Goal: Share content: Share content

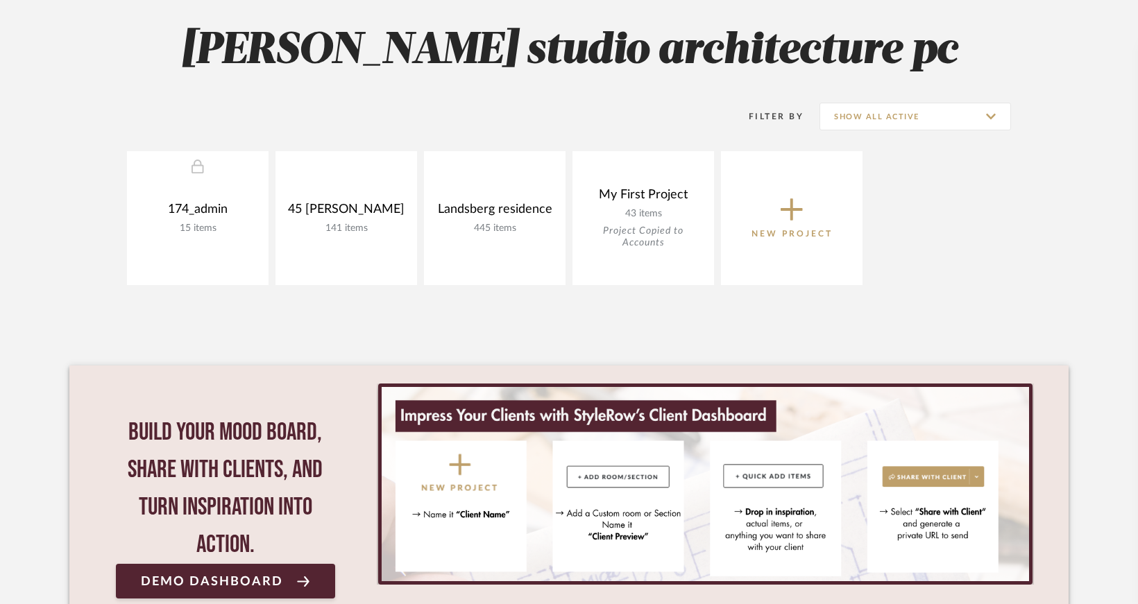
scroll to position [322, 0]
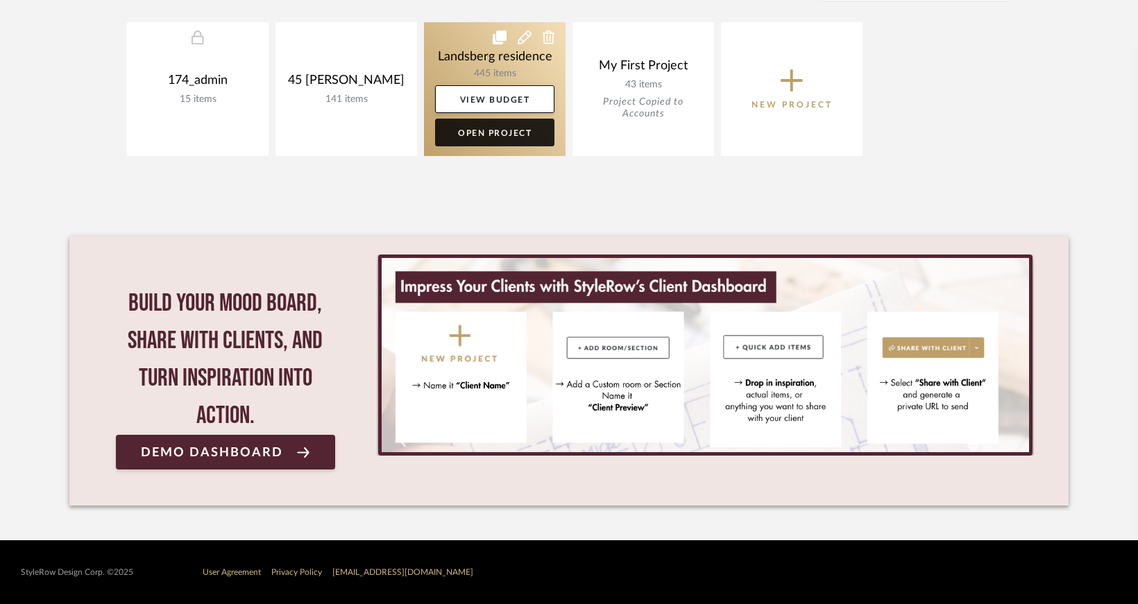
click at [484, 134] on link "Open Project" at bounding box center [494, 133] width 119 height 28
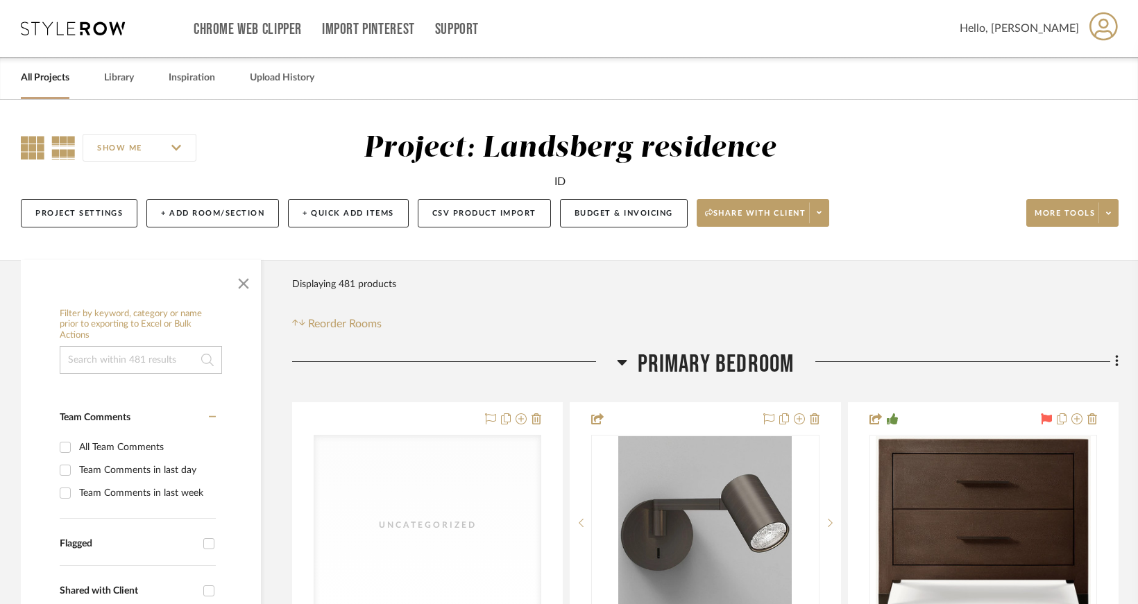
click at [35, 144] on icon at bounding box center [33, 148] width 24 height 24
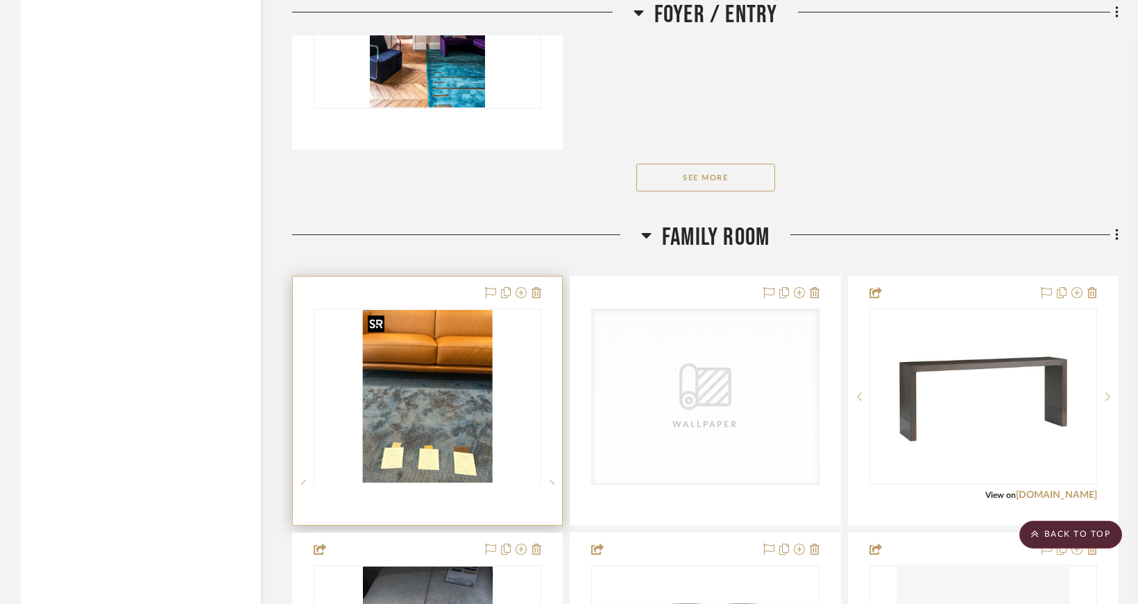
scroll to position [13668, 0]
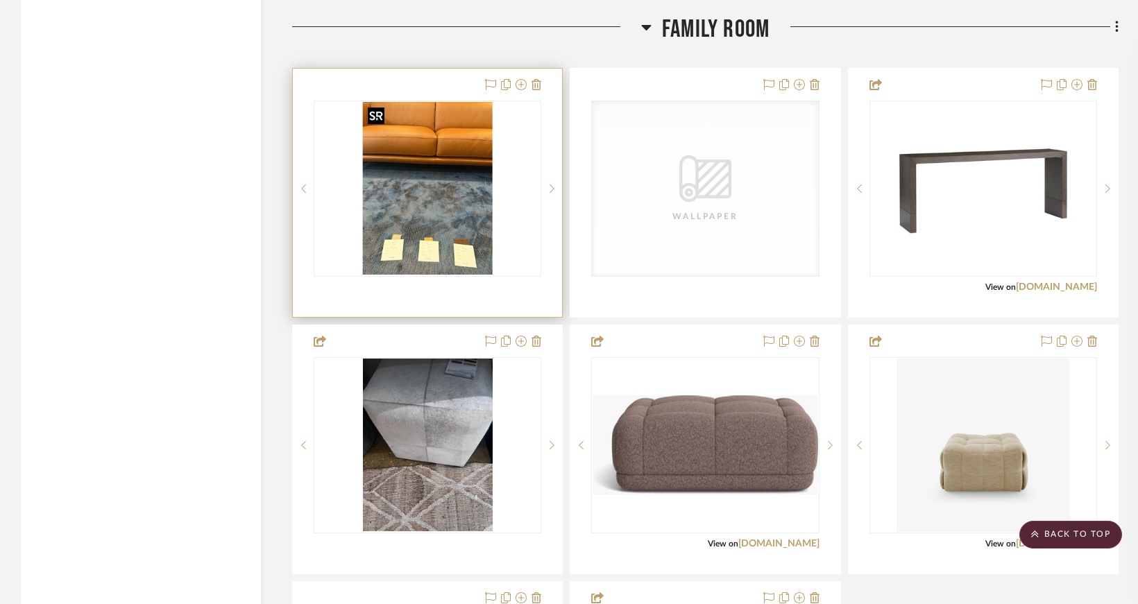
click at [473, 212] on img "0" at bounding box center [427, 188] width 130 height 173
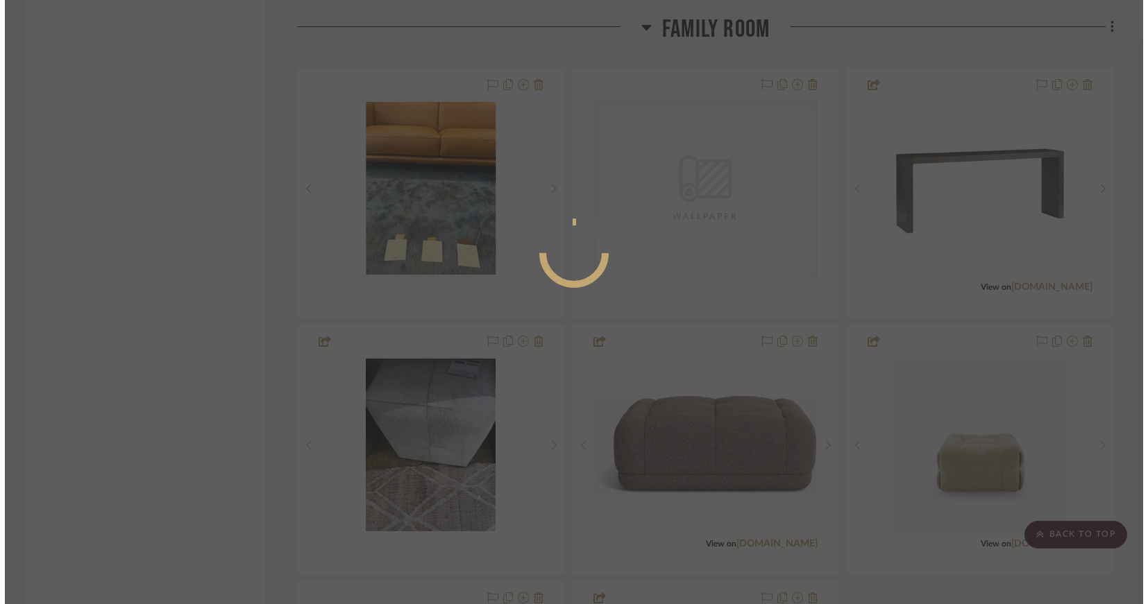
scroll to position [0, 0]
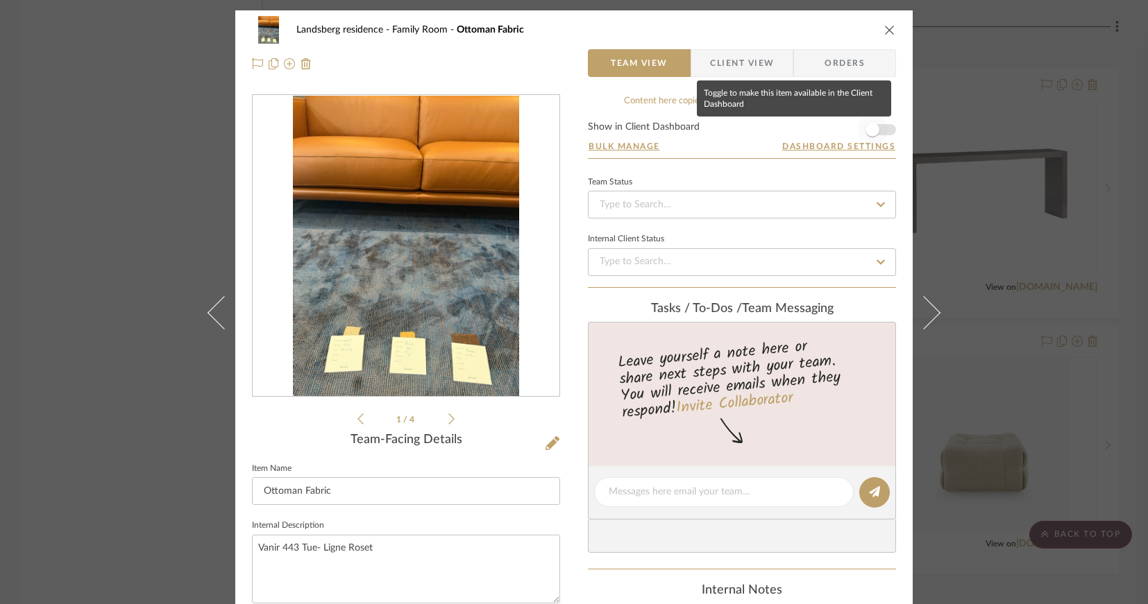
click at [869, 130] on span "button" at bounding box center [872, 130] width 14 height 14
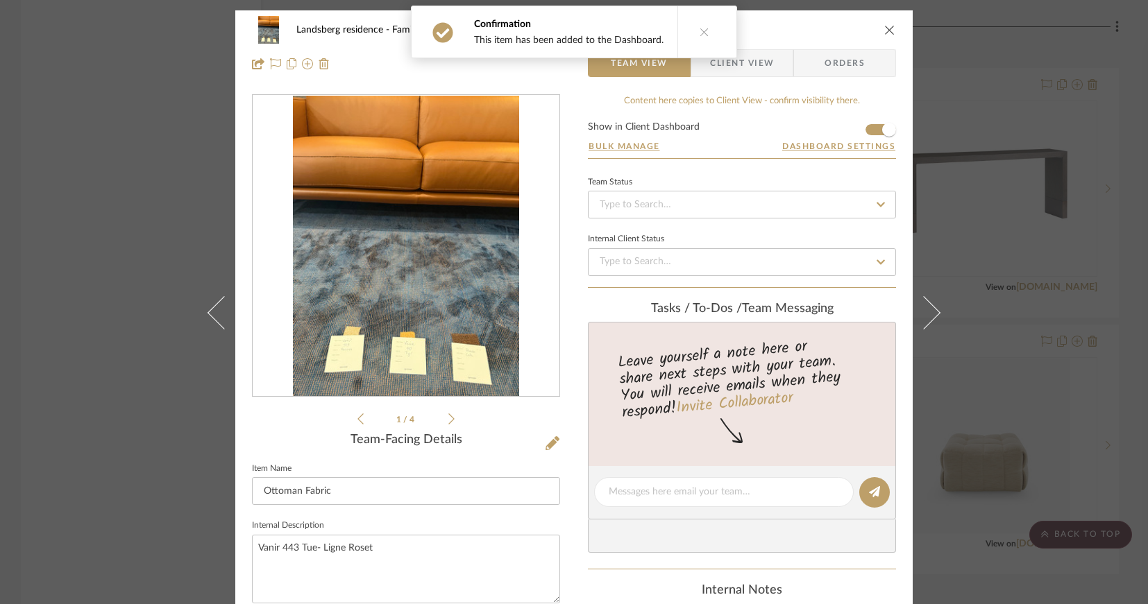
click at [887, 31] on icon "close" at bounding box center [889, 29] width 11 height 11
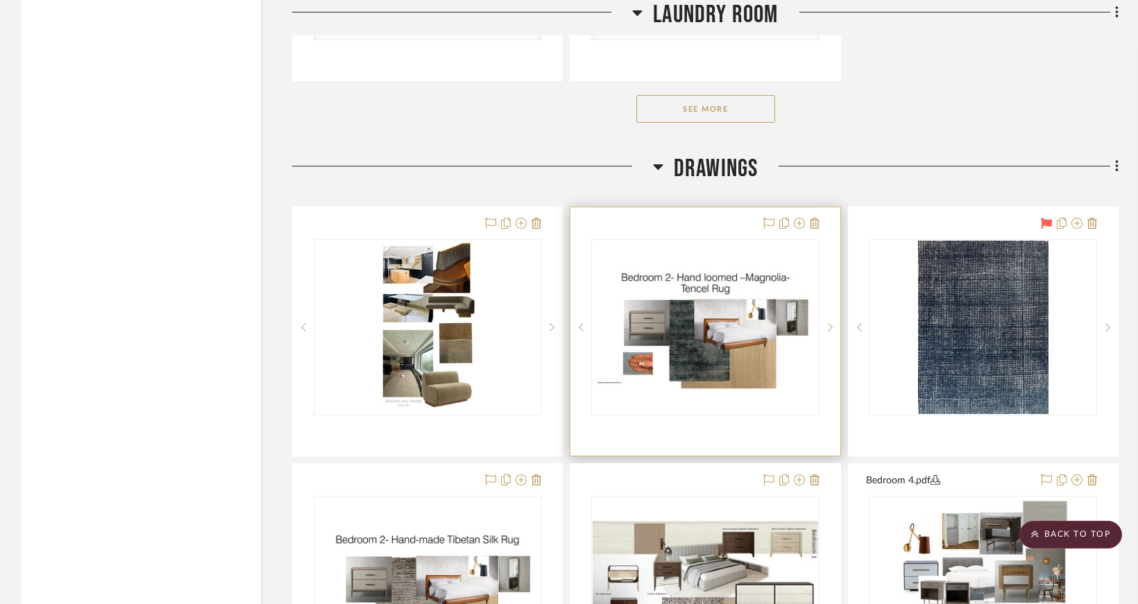
scroll to position [16791, 0]
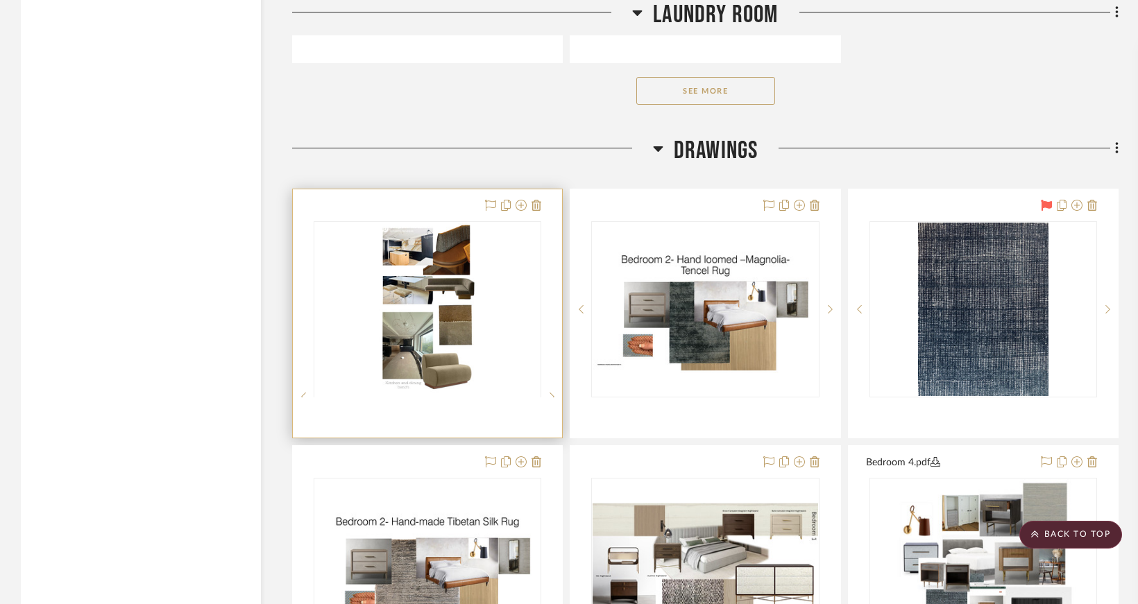
click at [447, 296] on div at bounding box center [428, 396] width 228 height 351
click at [509, 287] on div "0" at bounding box center [427, 309] width 226 height 175
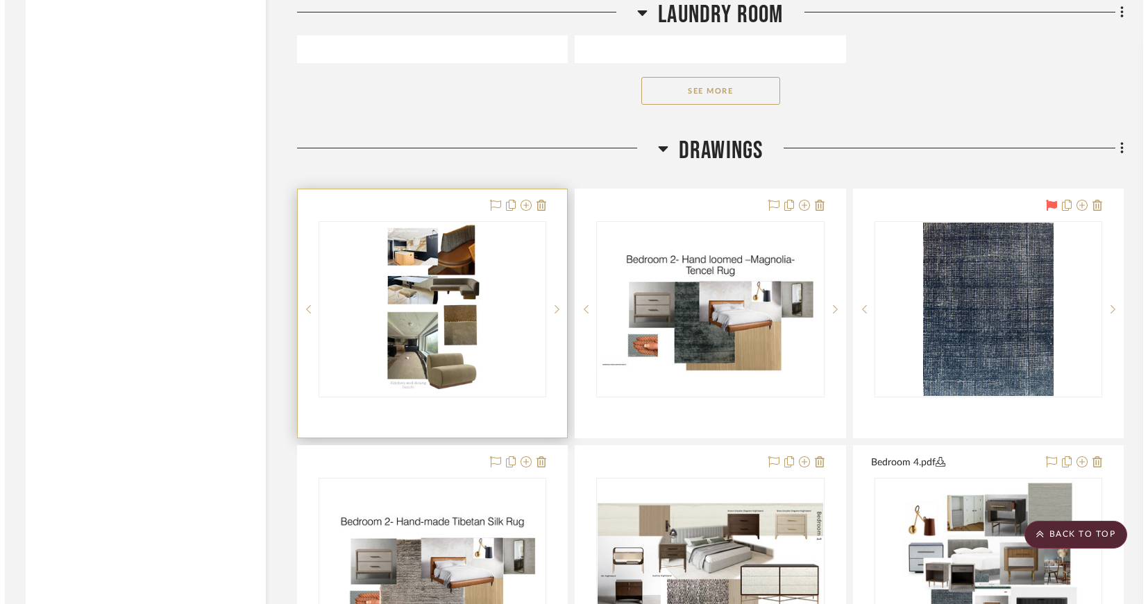
scroll to position [0, 0]
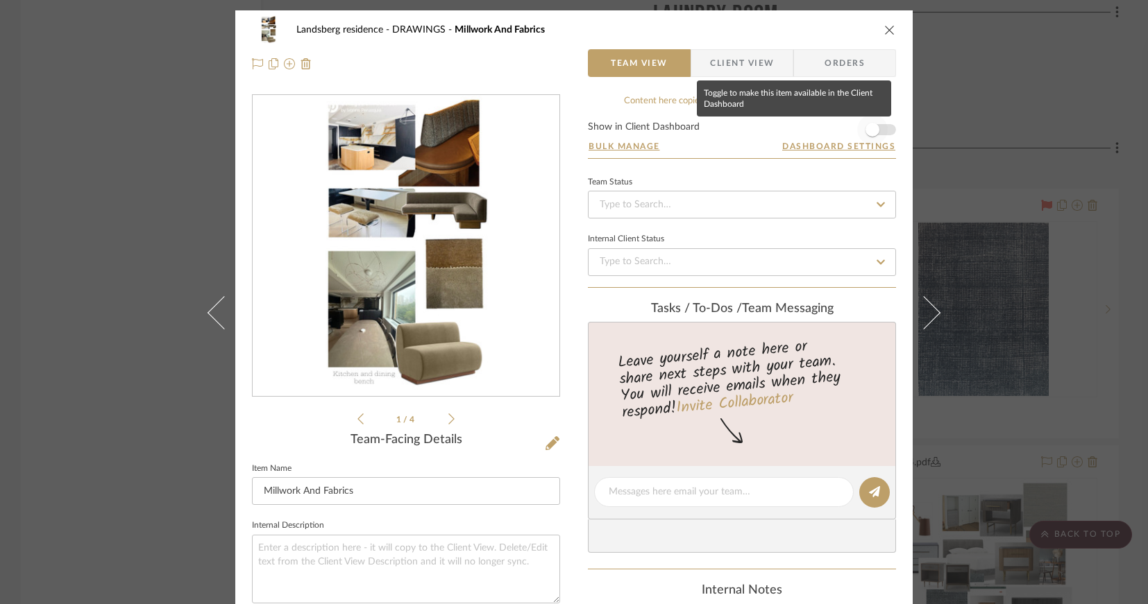
click at [869, 126] on span "button" at bounding box center [872, 130] width 14 height 14
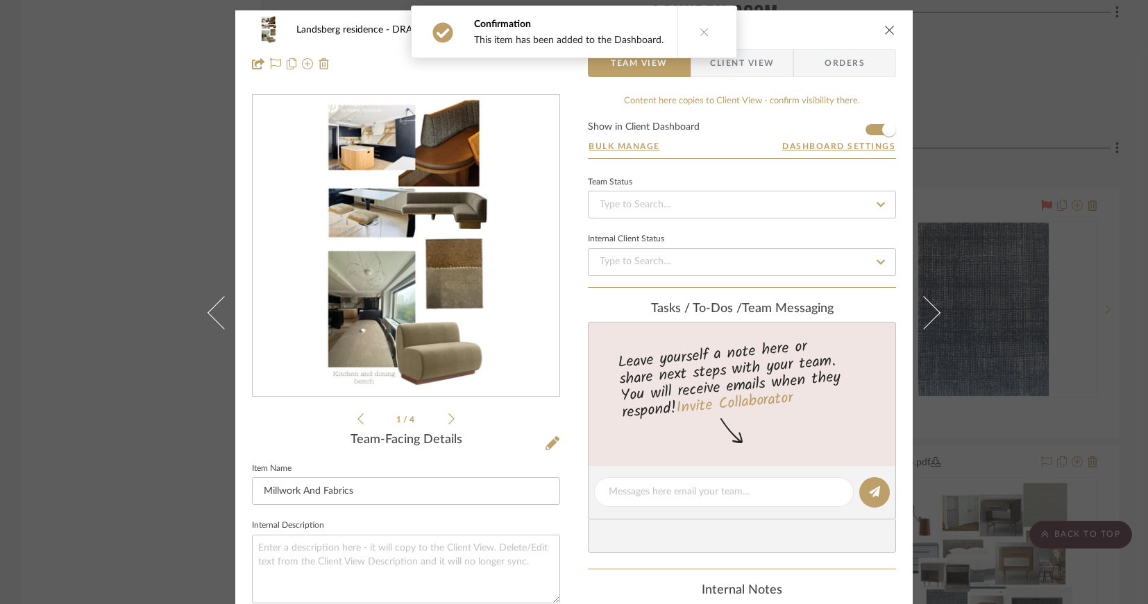
click at [884, 28] on icon "close" at bounding box center [889, 29] width 11 height 11
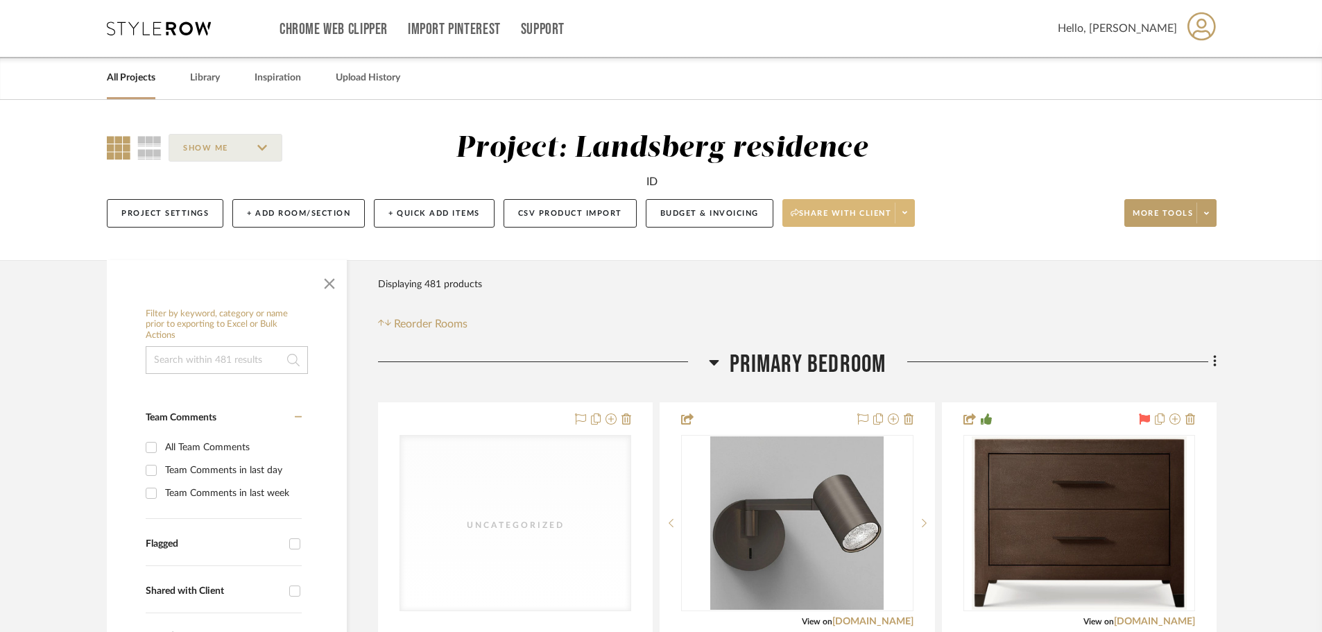
click at [872, 213] on span "Share with client" at bounding box center [841, 218] width 101 height 21
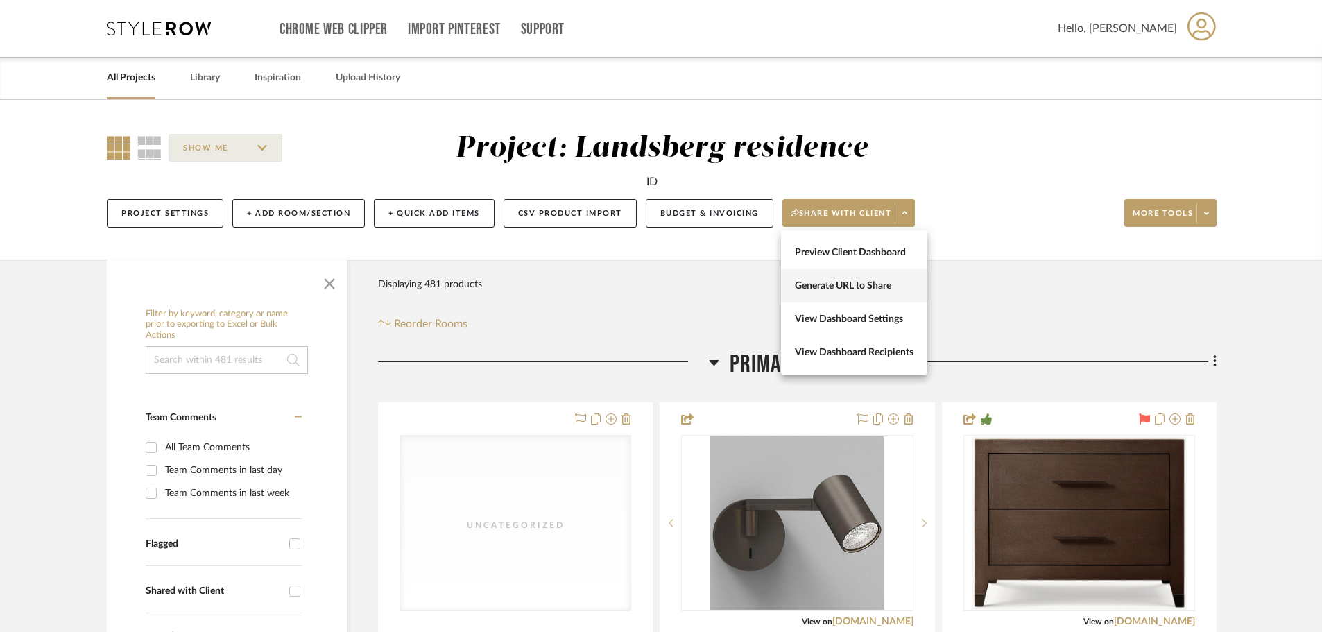
click at [833, 286] on span "Generate URL to Share" at bounding box center [854, 286] width 119 height 12
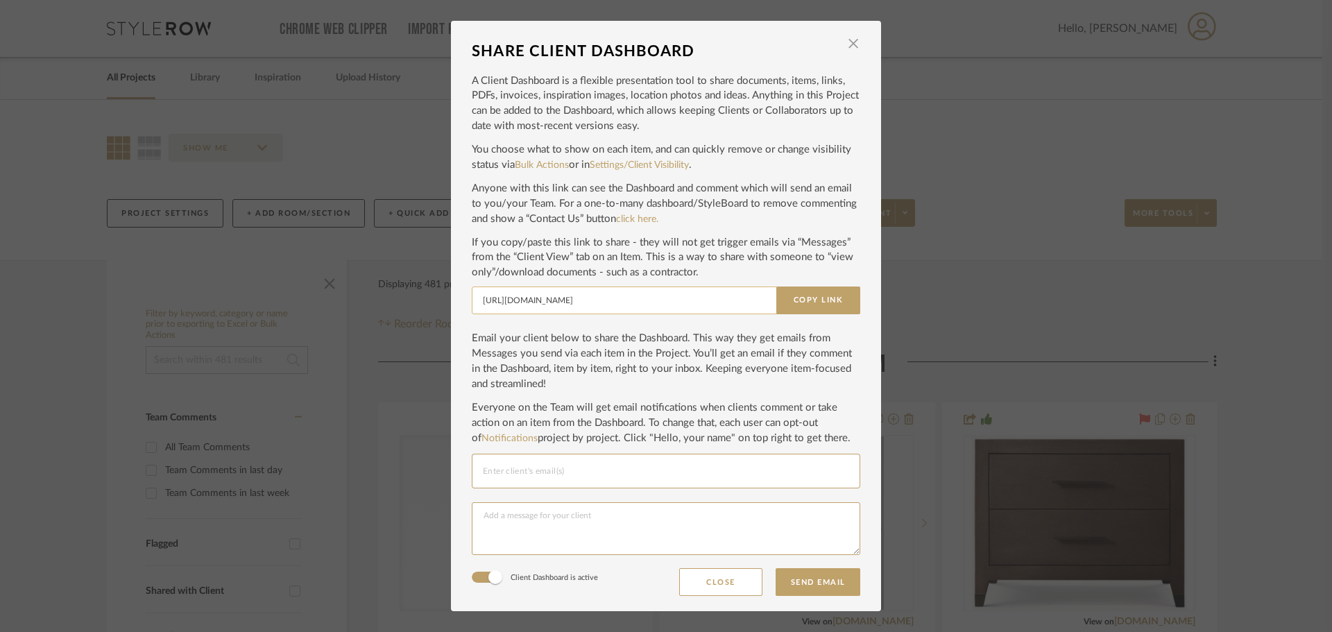
click at [797, 302] on button "Copy Link" at bounding box center [818, 301] width 84 height 28
click at [850, 37] on span "button" at bounding box center [854, 44] width 28 height 28
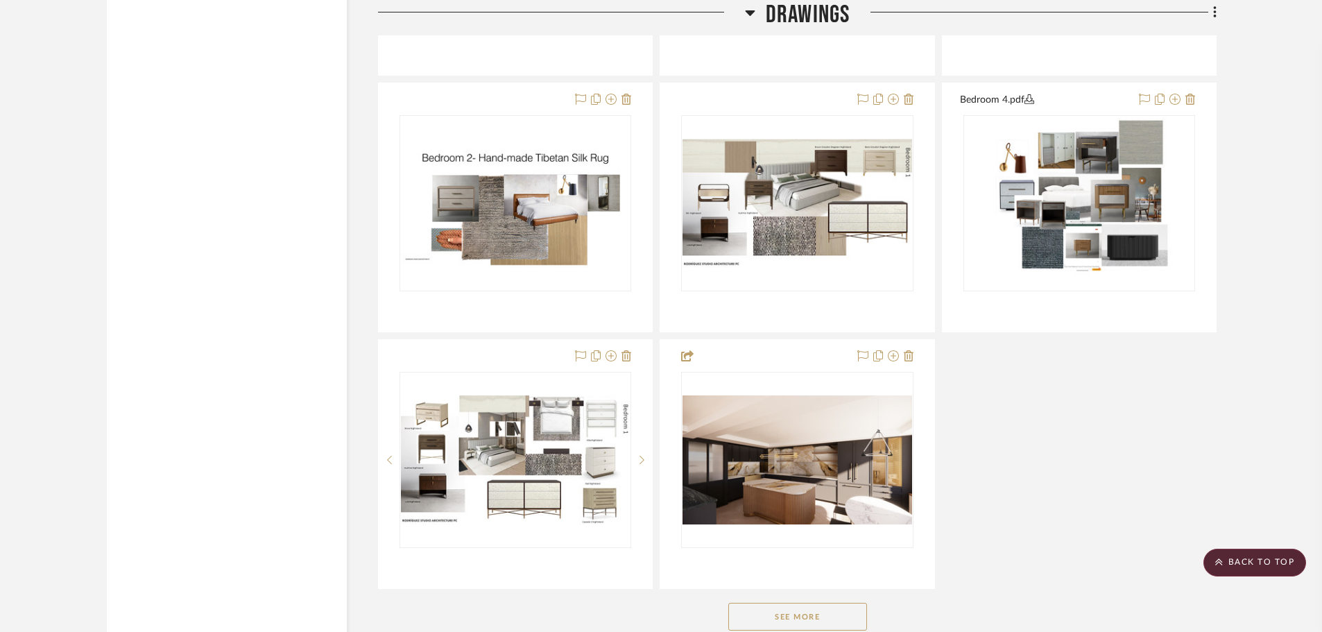
scroll to position [16879, 0]
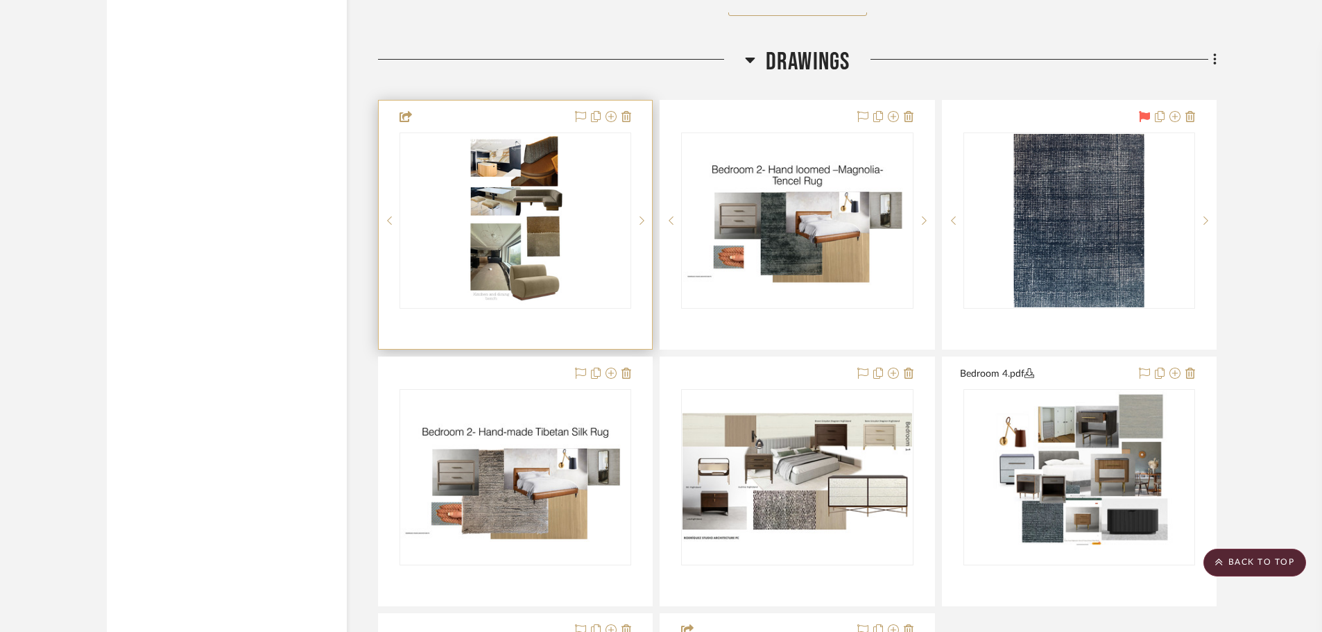
click at [568, 196] on div "0" at bounding box center [515, 220] width 230 height 175
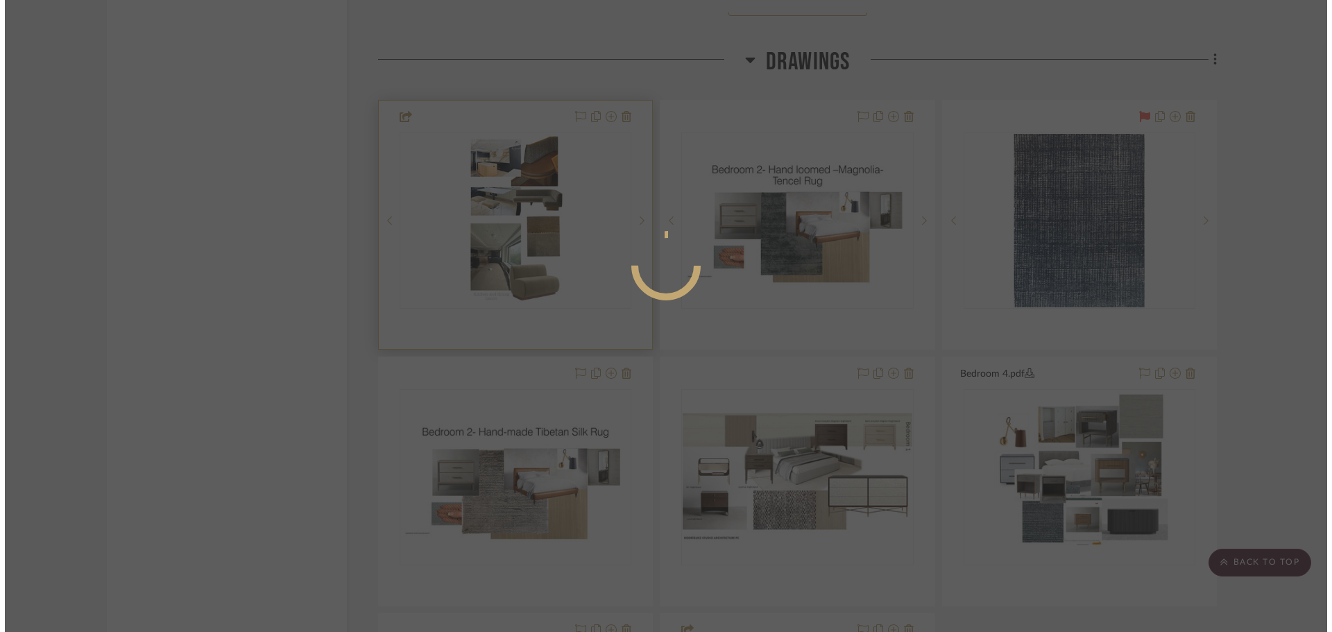
scroll to position [0, 0]
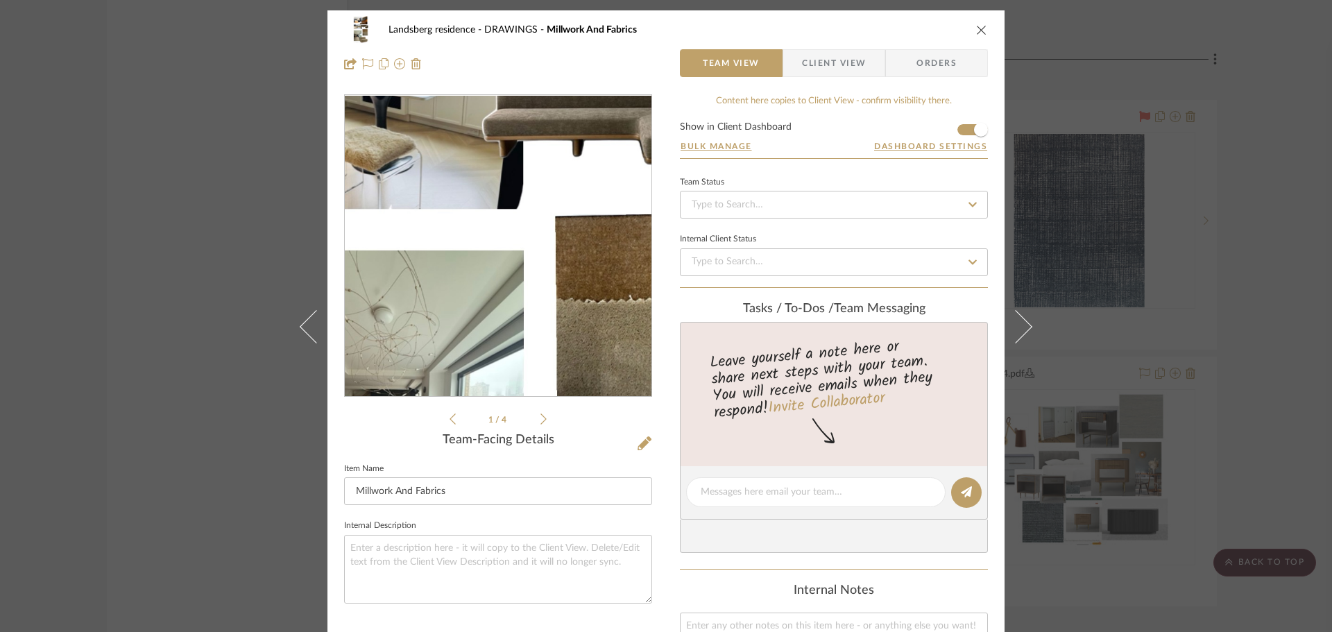
click at [494, 250] on img "0" at bounding box center [498, 246] width 169 height 301
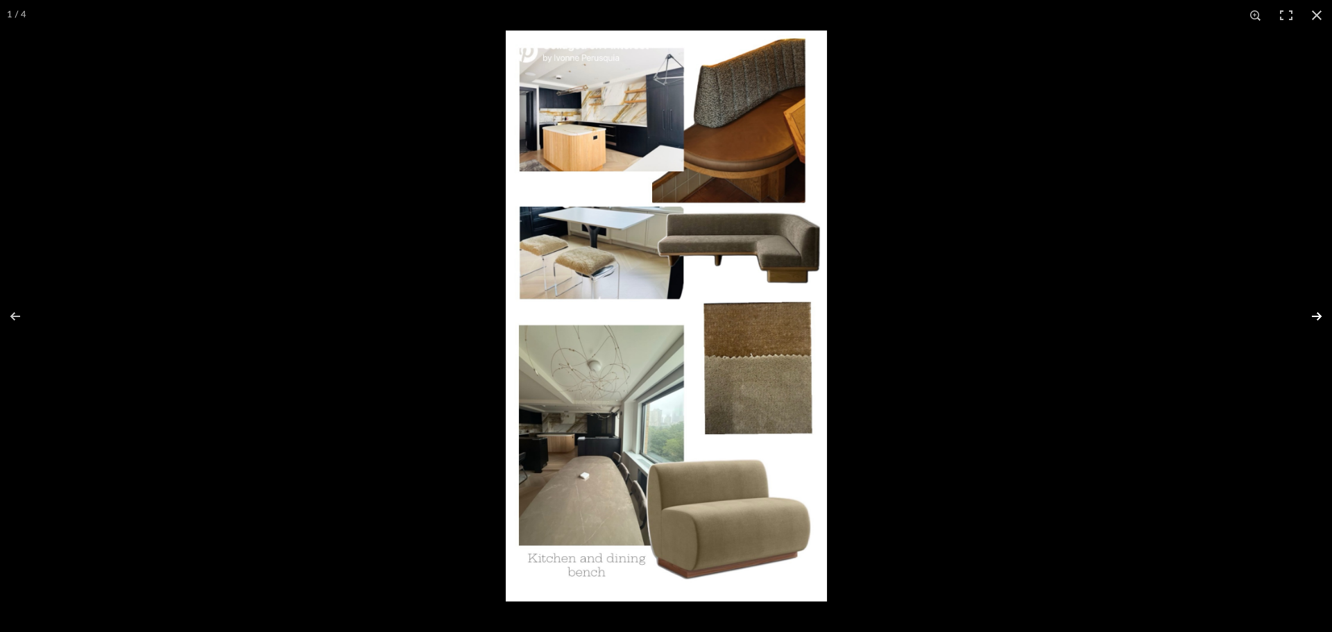
click at [1147, 318] on button at bounding box center [1308, 316] width 49 height 69
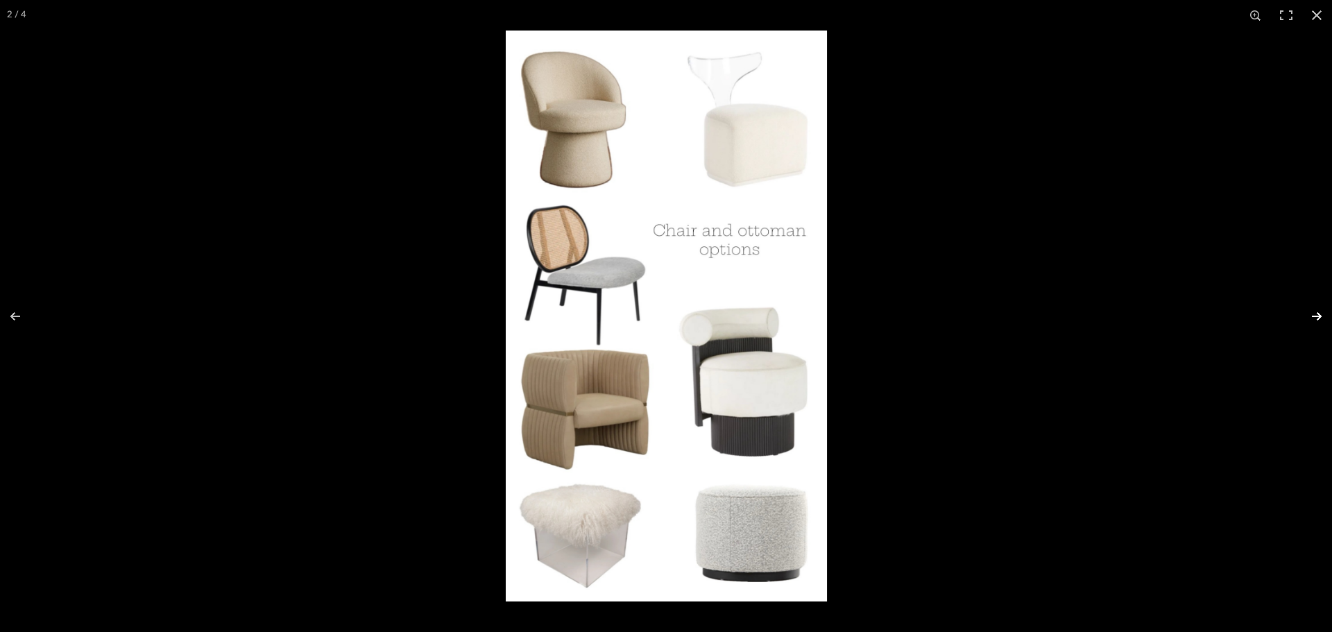
click at [1147, 318] on button at bounding box center [1308, 316] width 49 height 69
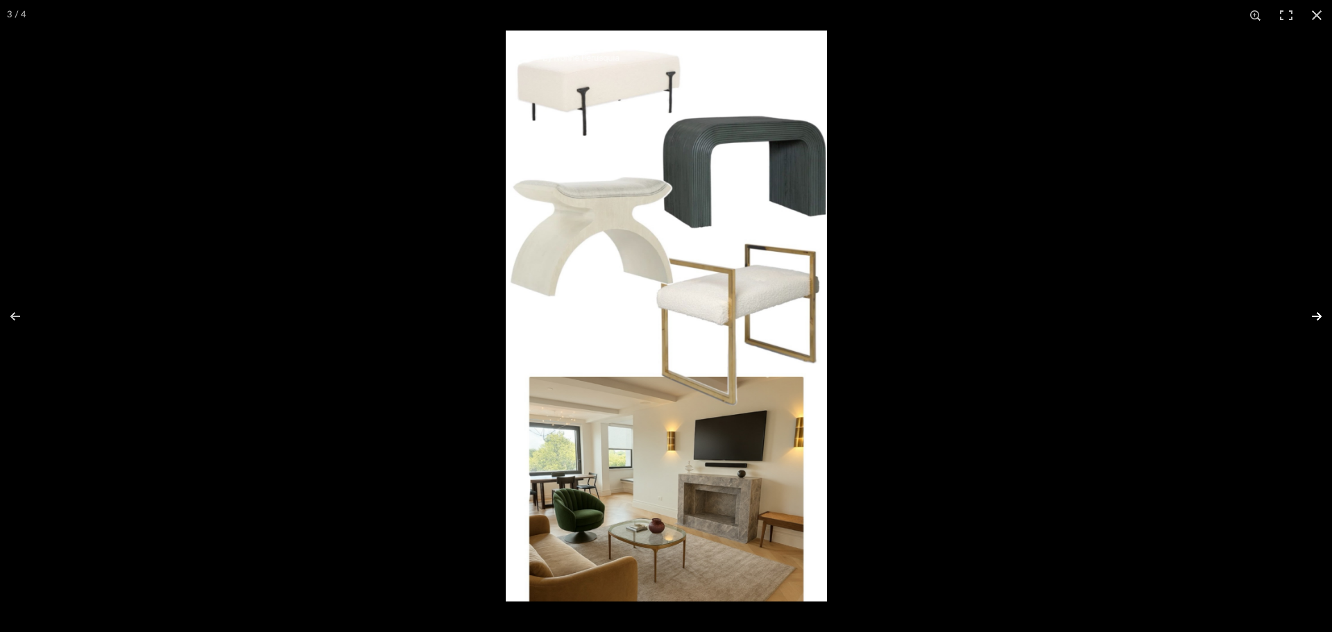
click at [1147, 318] on button at bounding box center [1308, 316] width 49 height 69
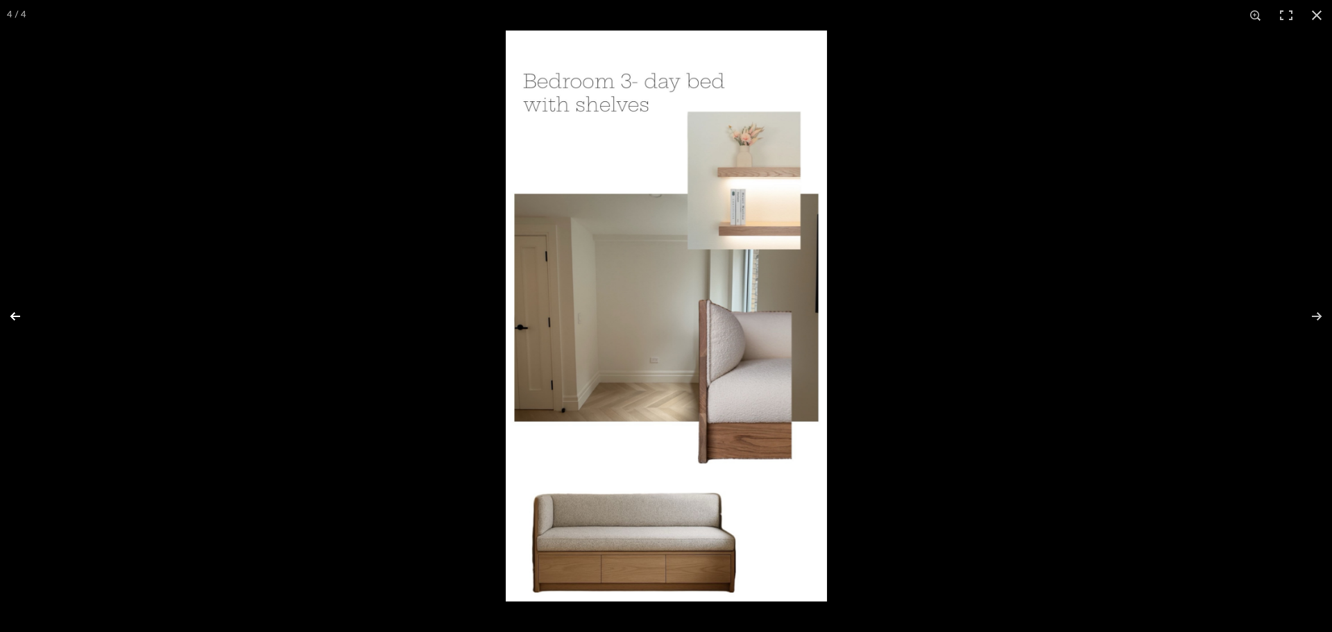
click at [15, 316] on button at bounding box center [24, 316] width 49 height 69
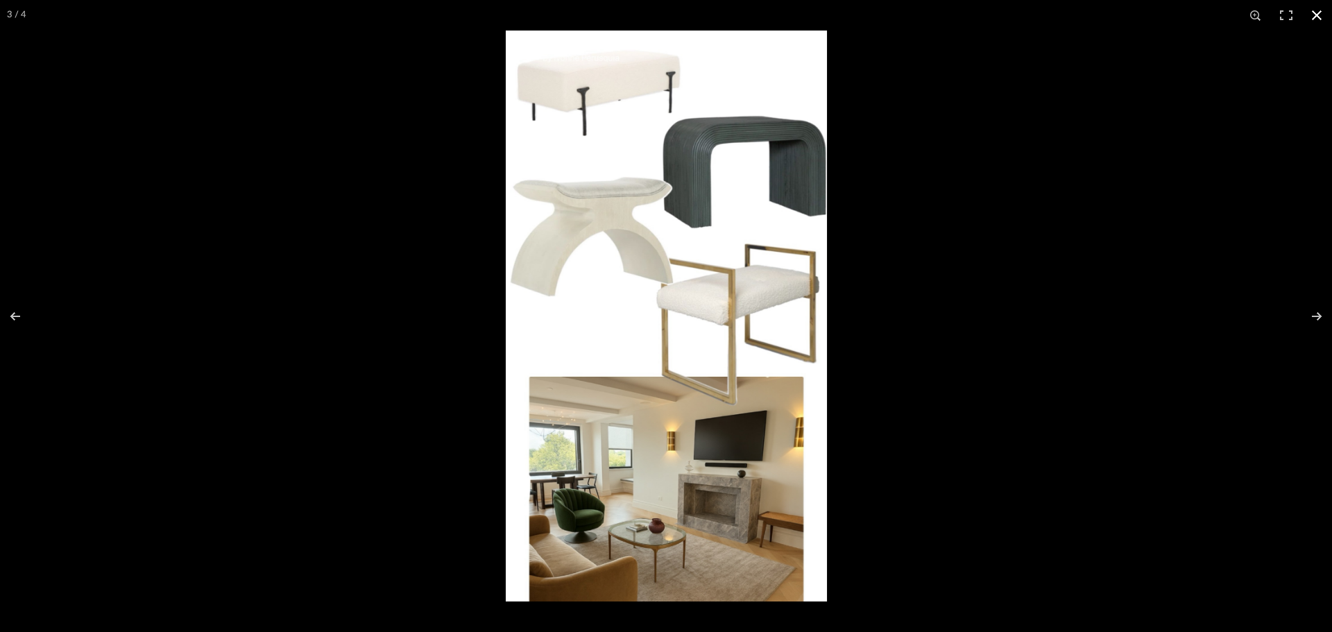
click at [964, 282] on div at bounding box center [1172, 347] width 1332 height 632
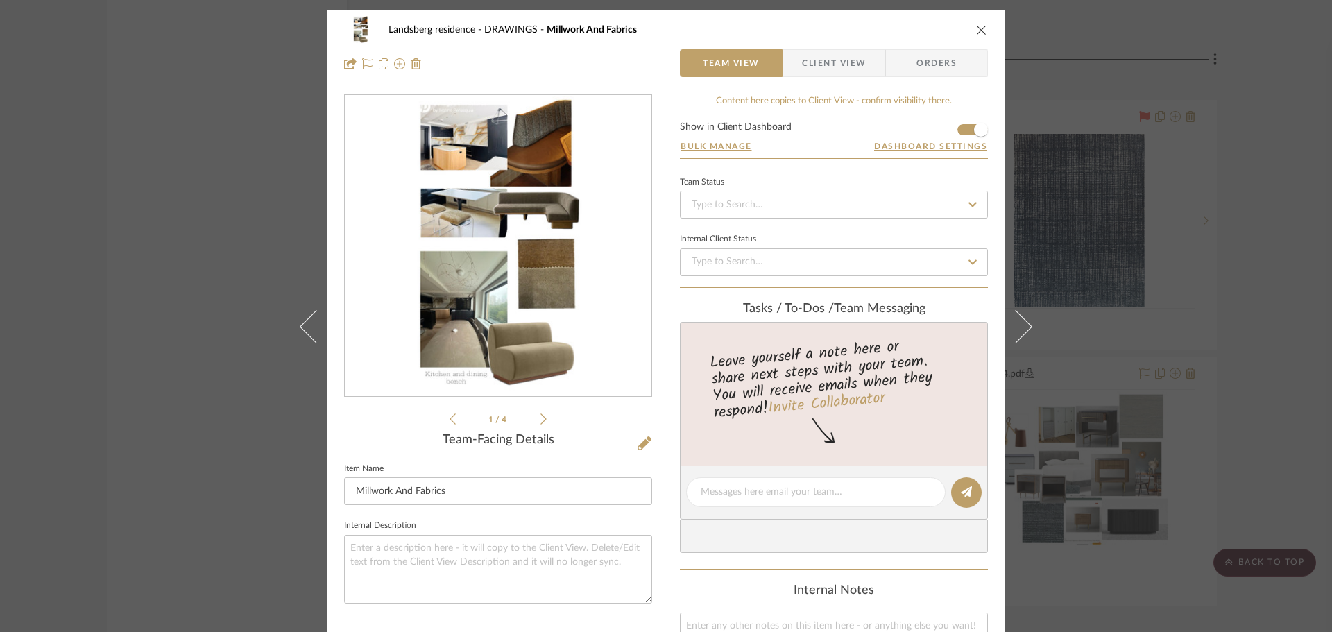
click at [978, 28] on icon "close" at bounding box center [981, 29] width 11 height 11
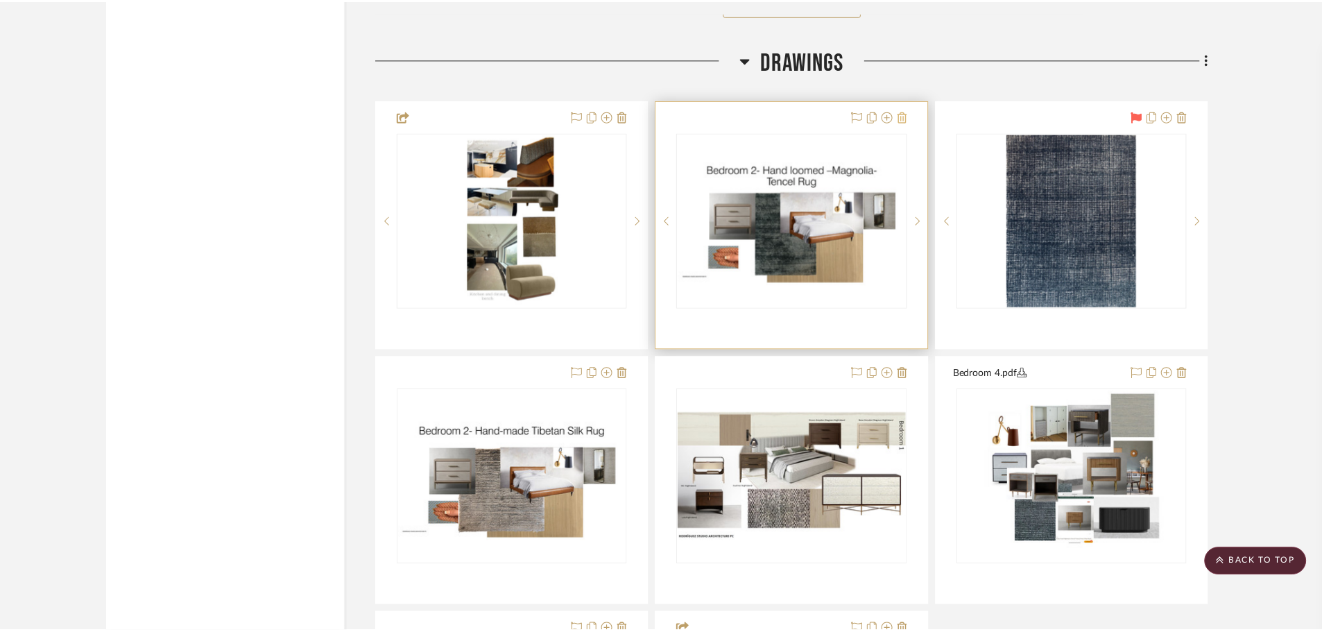
scroll to position [16879, 0]
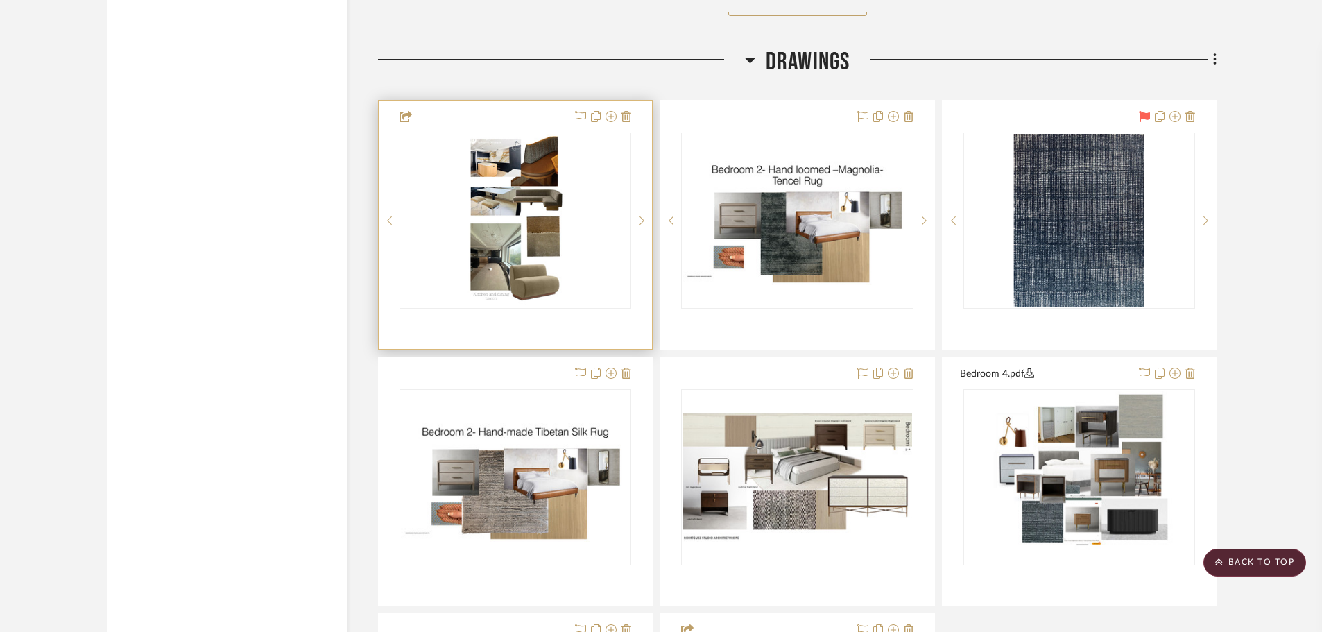
click at [565, 245] on div "0" at bounding box center [515, 220] width 230 height 175
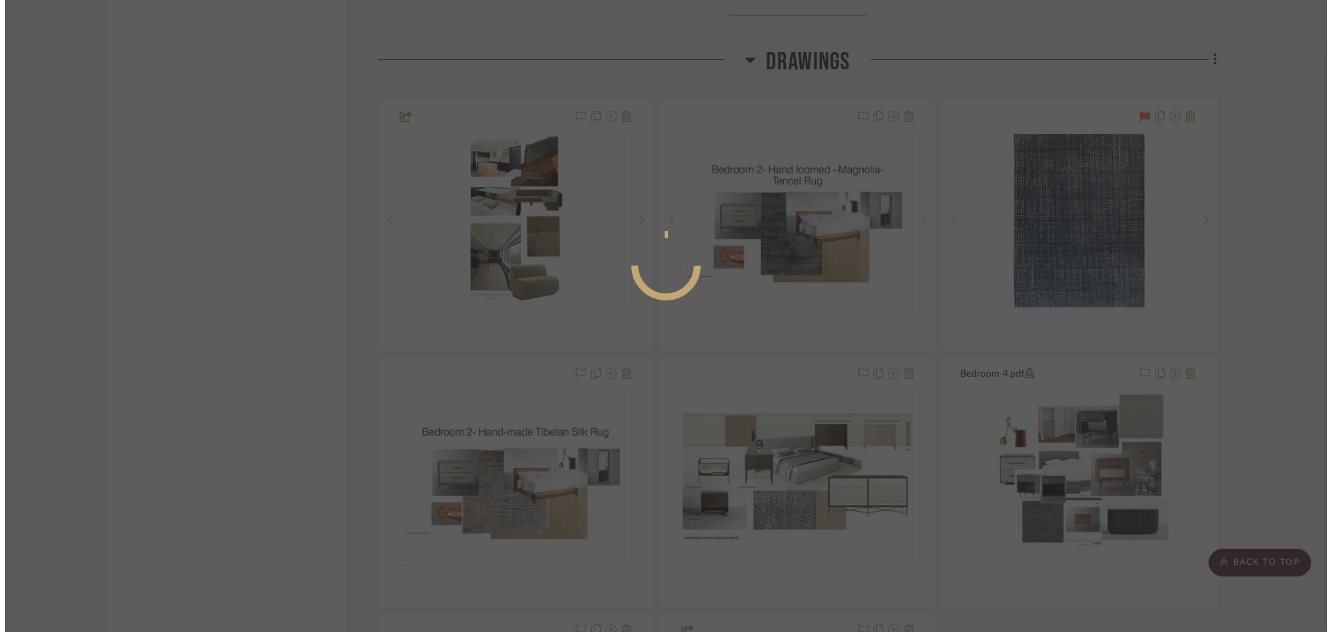
scroll to position [0, 0]
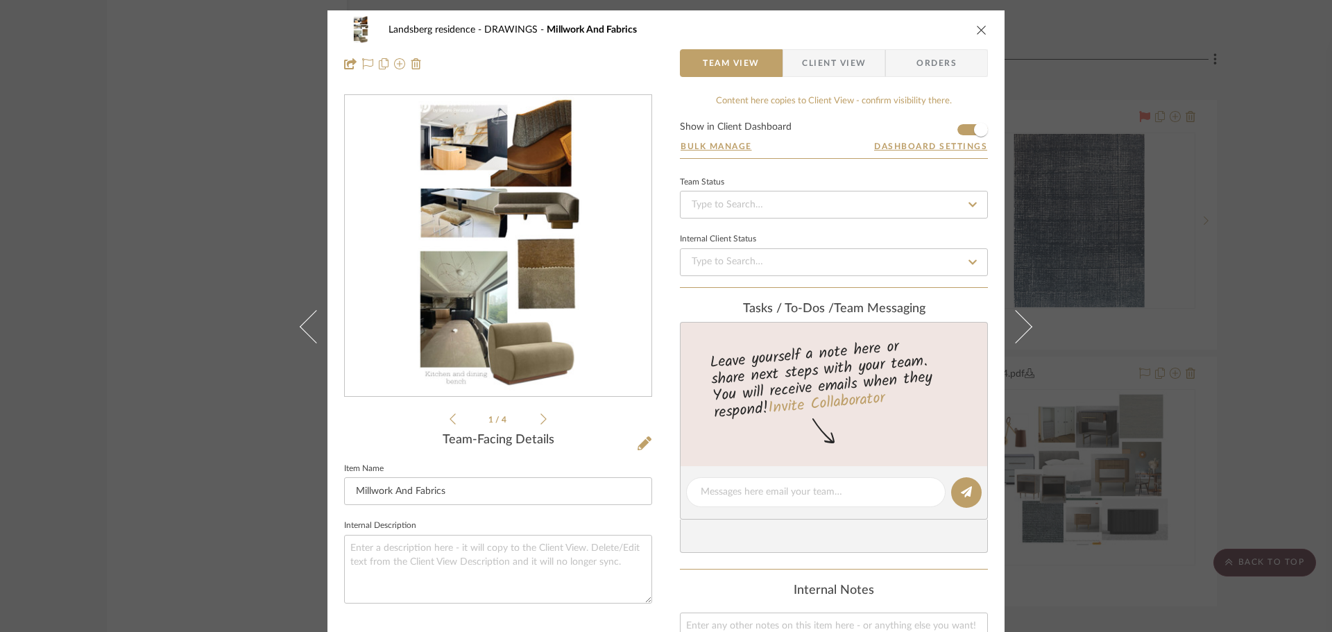
click at [540, 418] on icon at bounding box center [543, 419] width 6 height 12
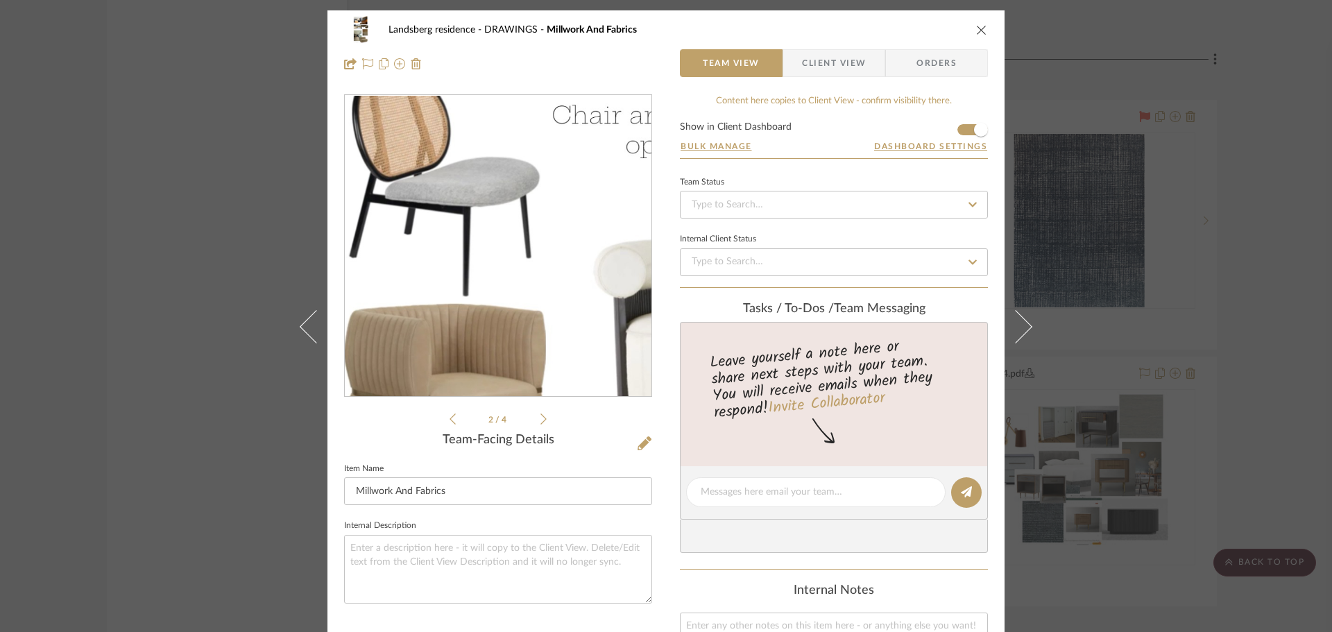
click at [468, 244] on img "1" at bounding box center [498, 246] width 169 height 301
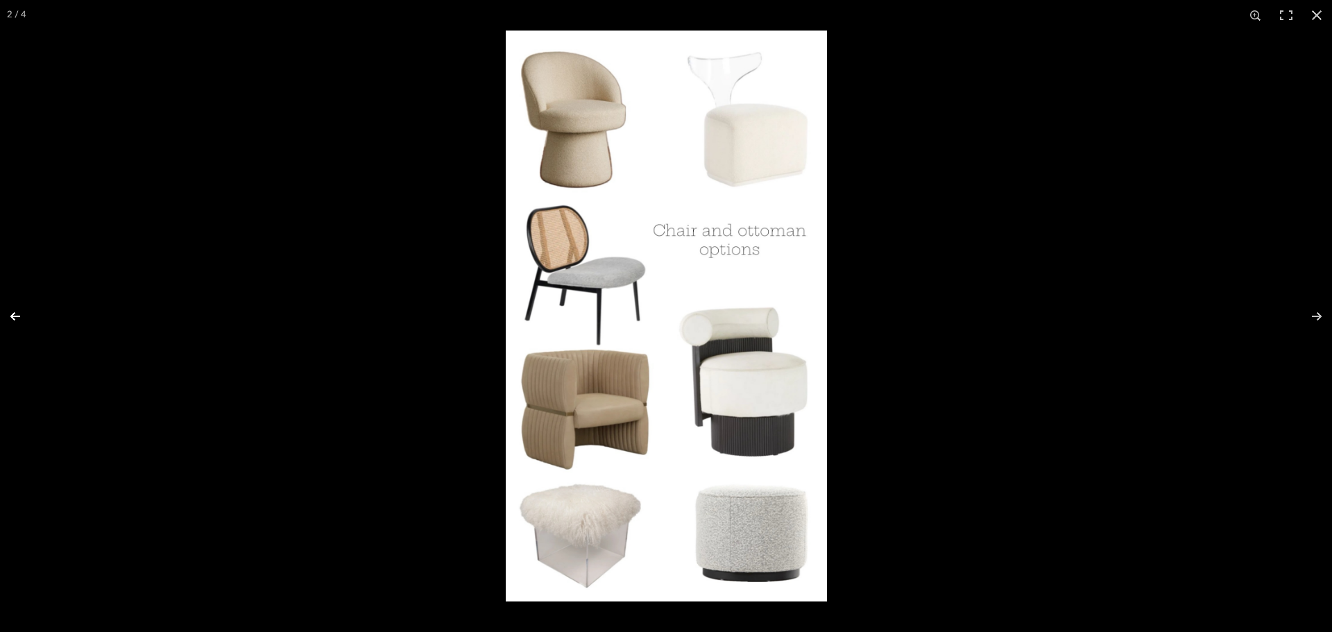
click at [21, 317] on button at bounding box center [24, 316] width 49 height 69
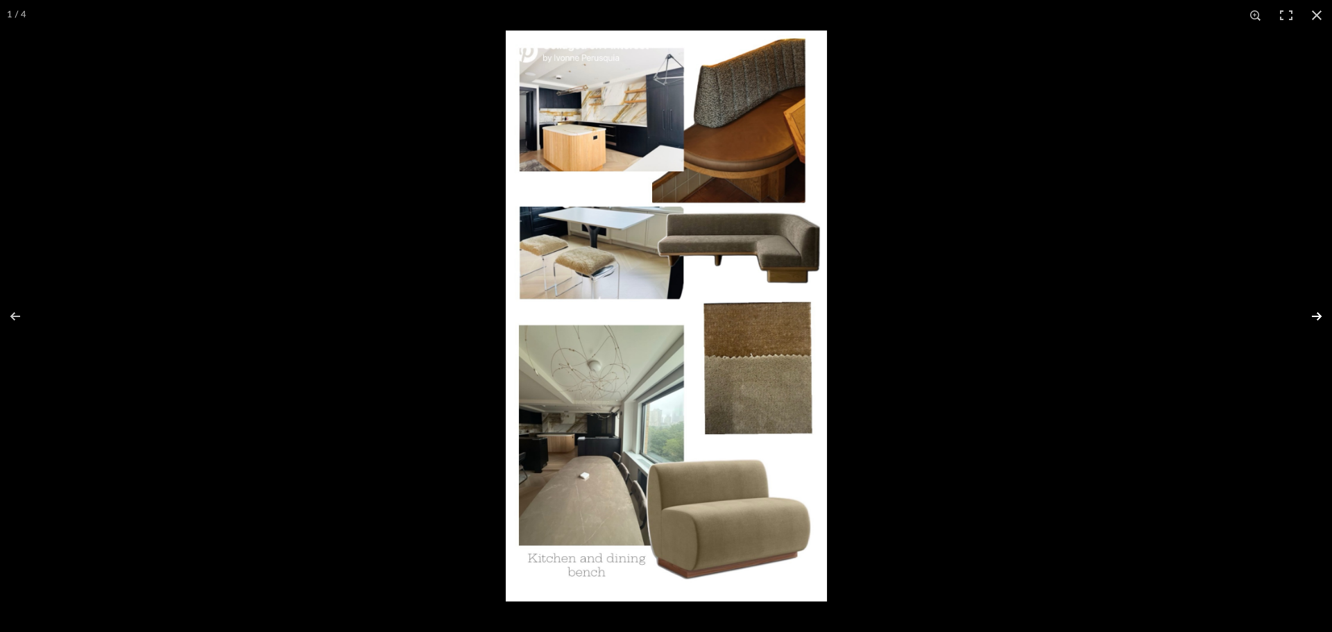
click at [1147, 316] on button at bounding box center [1308, 316] width 49 height 69
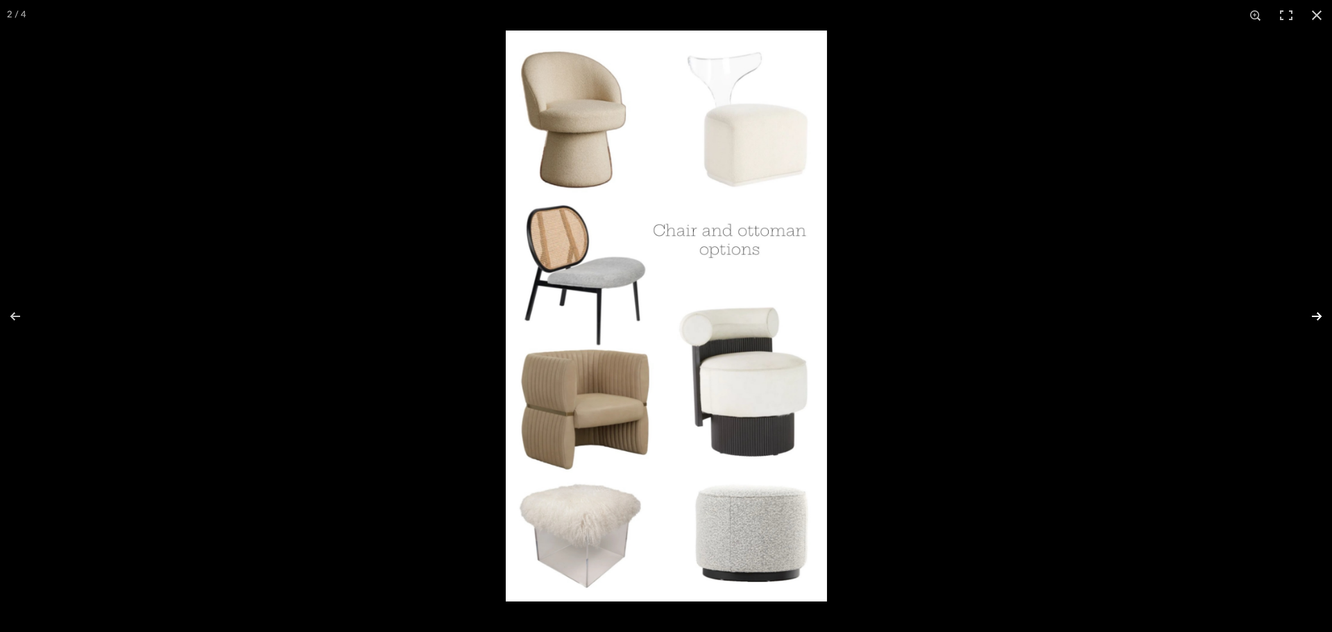
click at [1147, 316] on button at bounding box center [1308, 316] width 49 height 69
click at [985, 154] on div at bounding box center [1172, 347] width 1332 height 632
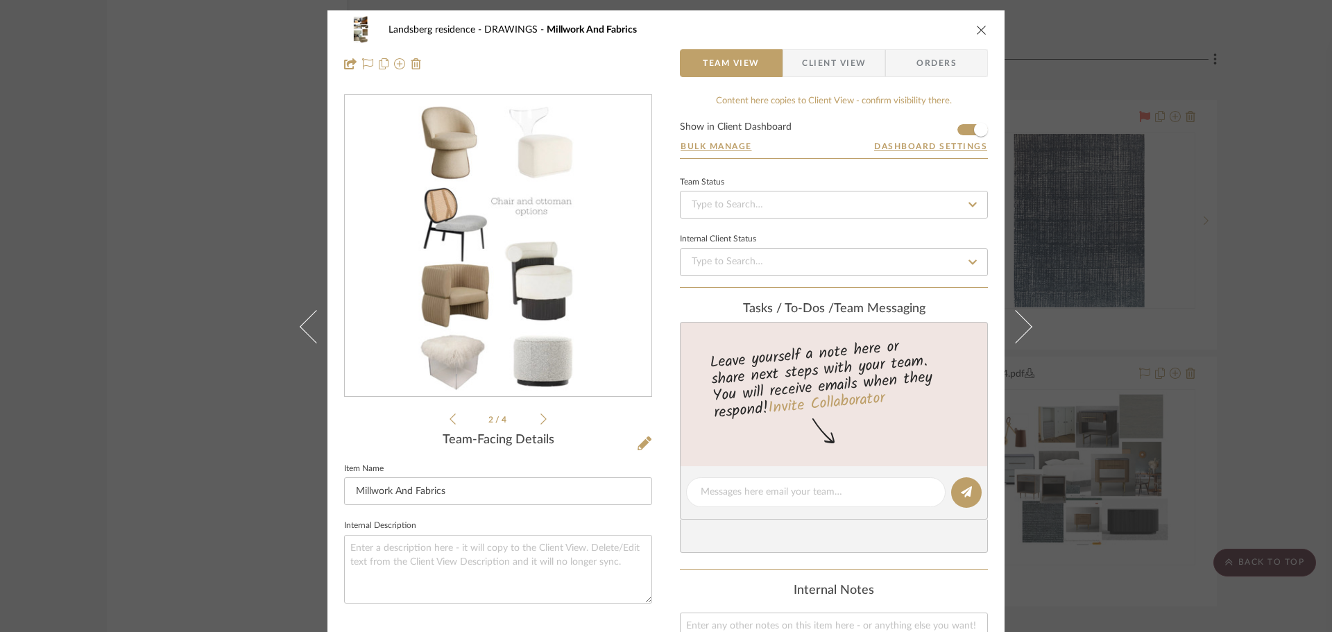
click at [540, 419] on icon at bounding box center [543, 419] width 6 height 12
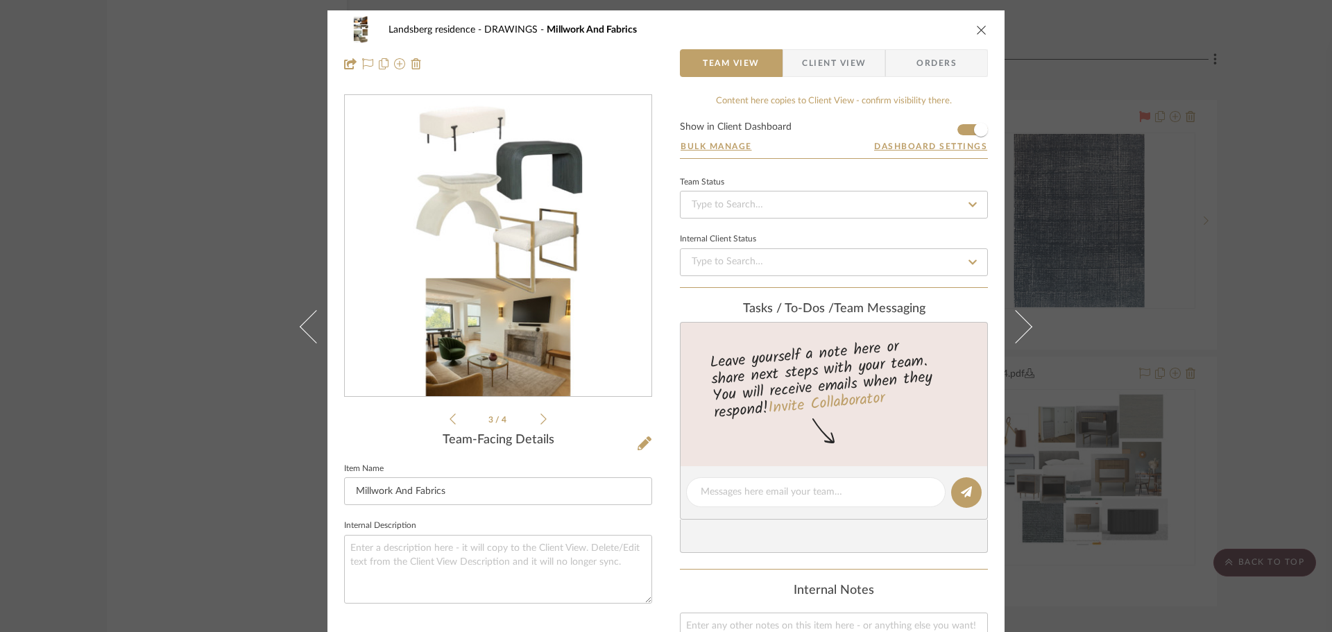
click at [446, 421] on div "3 / 4 Team-Facing Details Item Name Millwork And Fabrics Internal Description" at bounding box center [498, 523] width 308 height 859
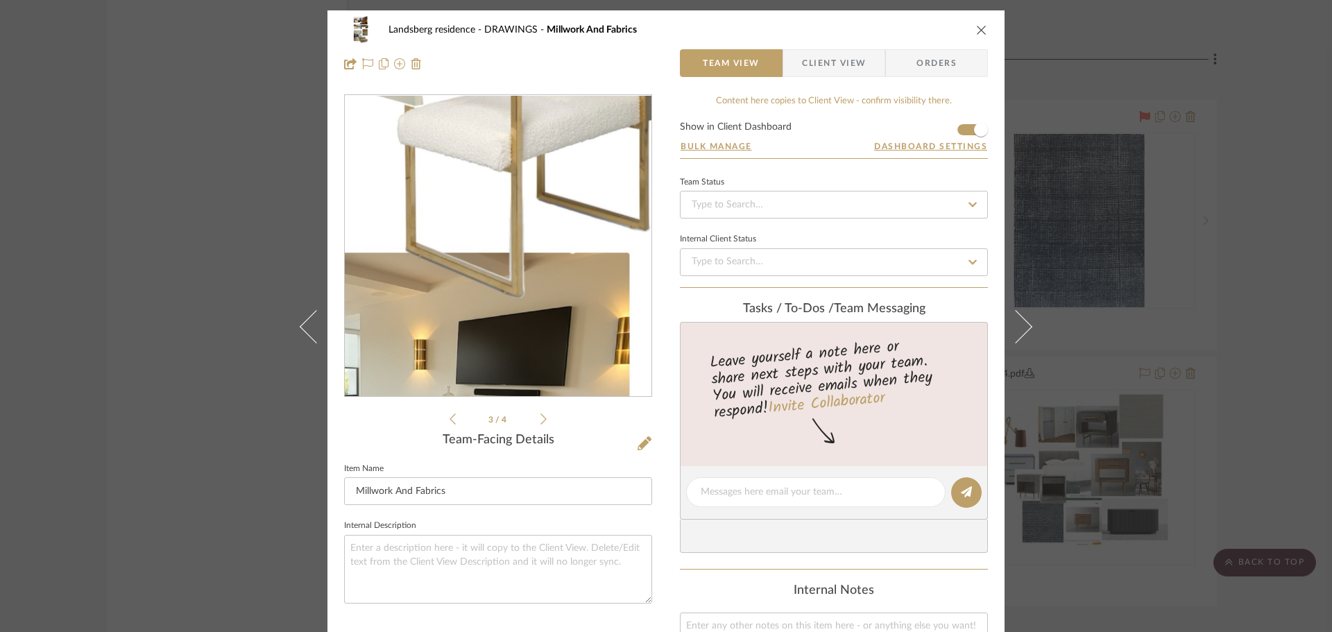
click at [522, 269] on img "2" at bounding box center [498, 246] width 169 height 301
